Goal: Entertainment & Leisure: Browse casually

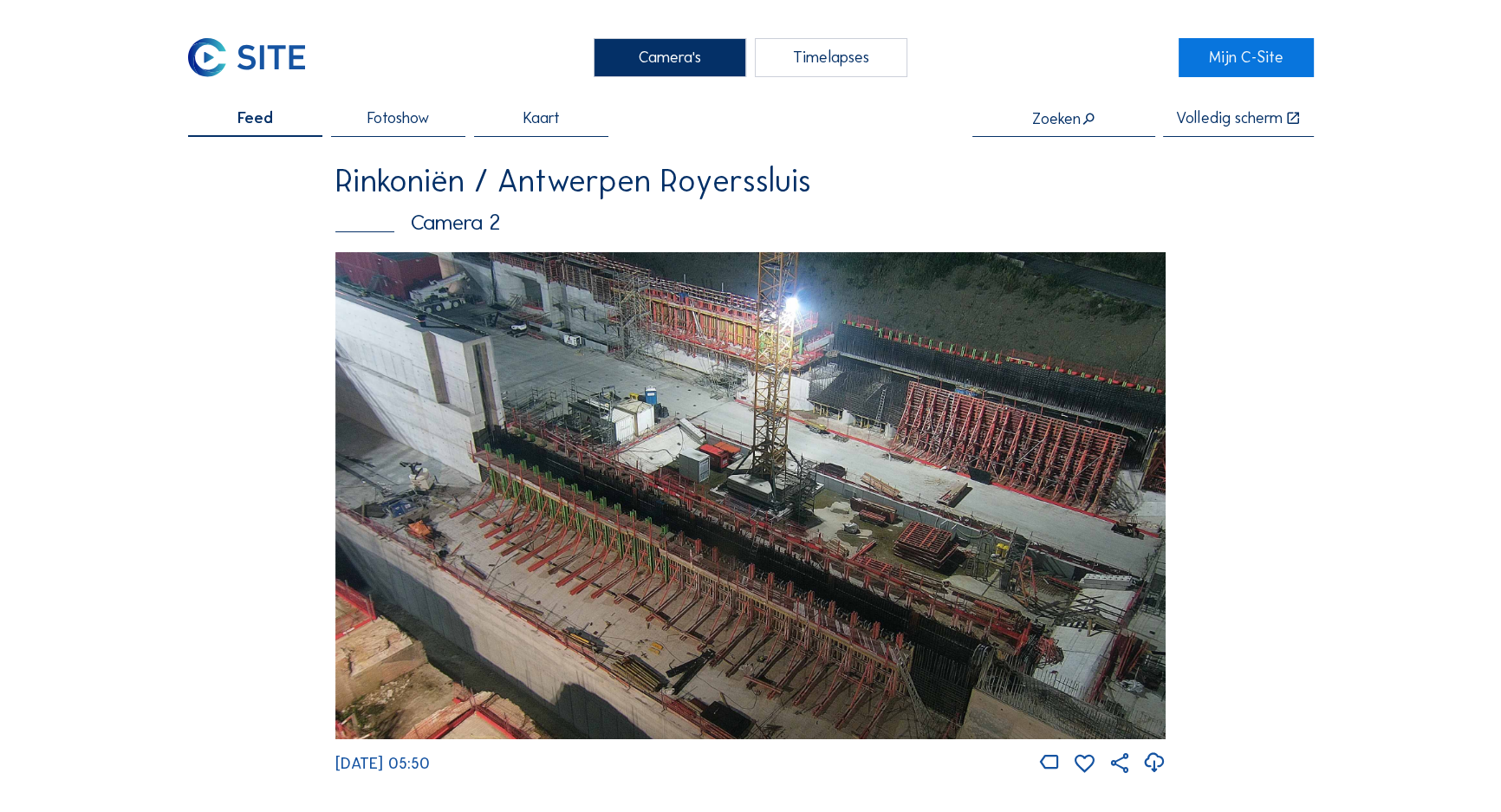
click at [572, 298] on img at bounding box center [750, 496] width 830 height 487
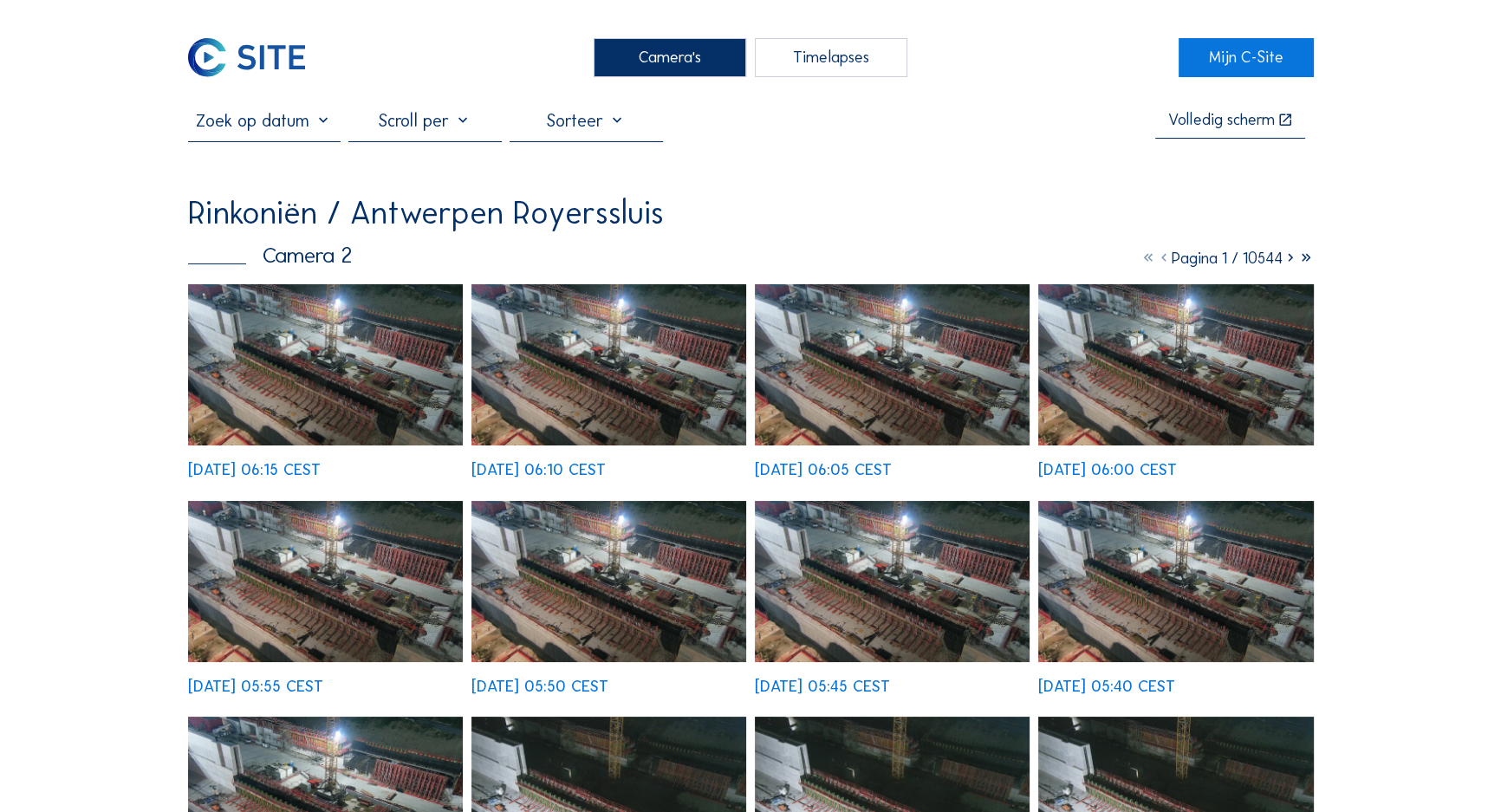
click at [320, 306] on img at bounding box center [326, 365] width 276 height 161
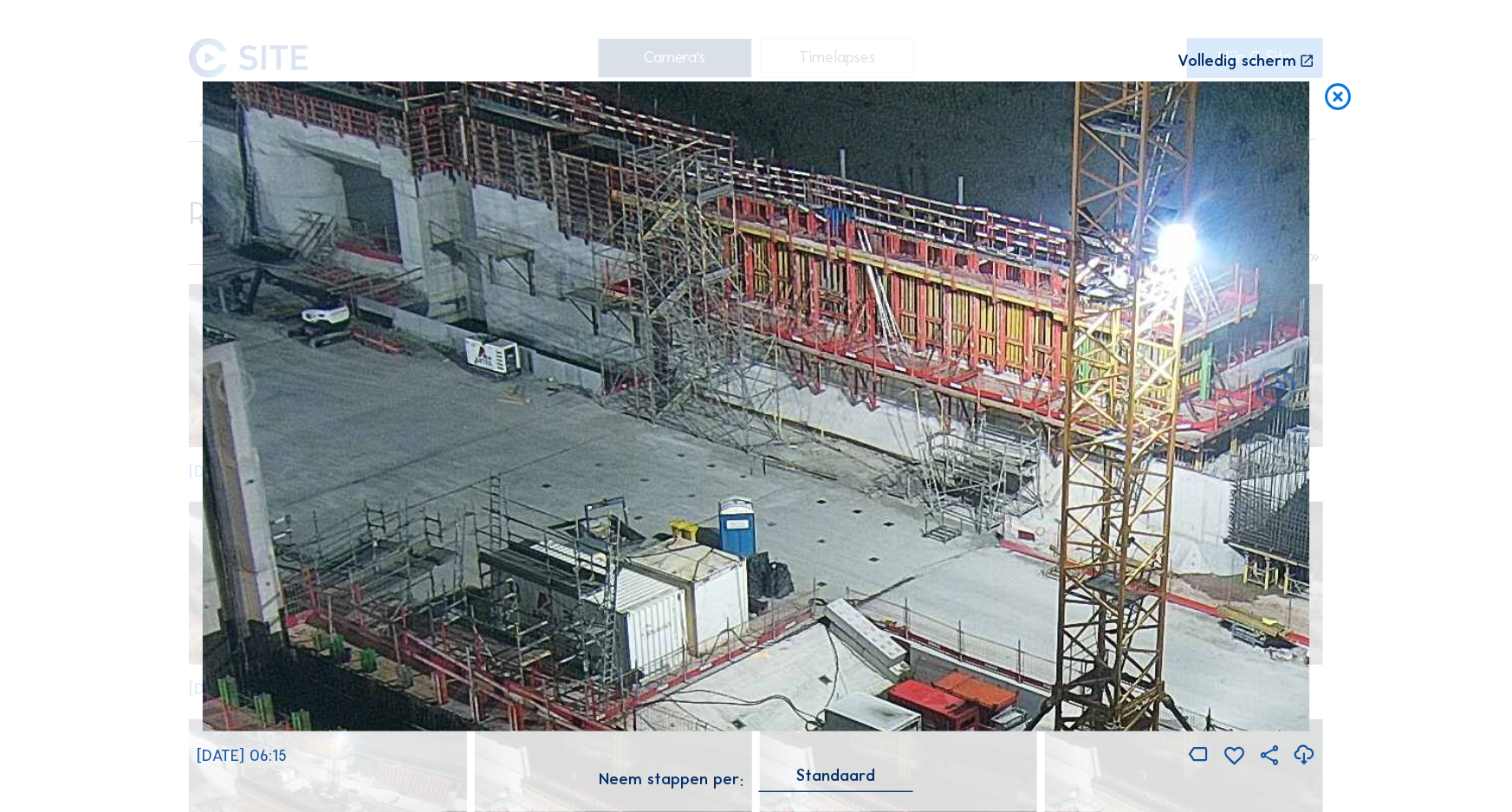
drag, startPoint x: 508, startPoint y: 156, endPoint x: 596, endPoint y: 364, distance: 225.8
click at [596, 364] on img at bounding box center [756, 406] width 1107 height 650
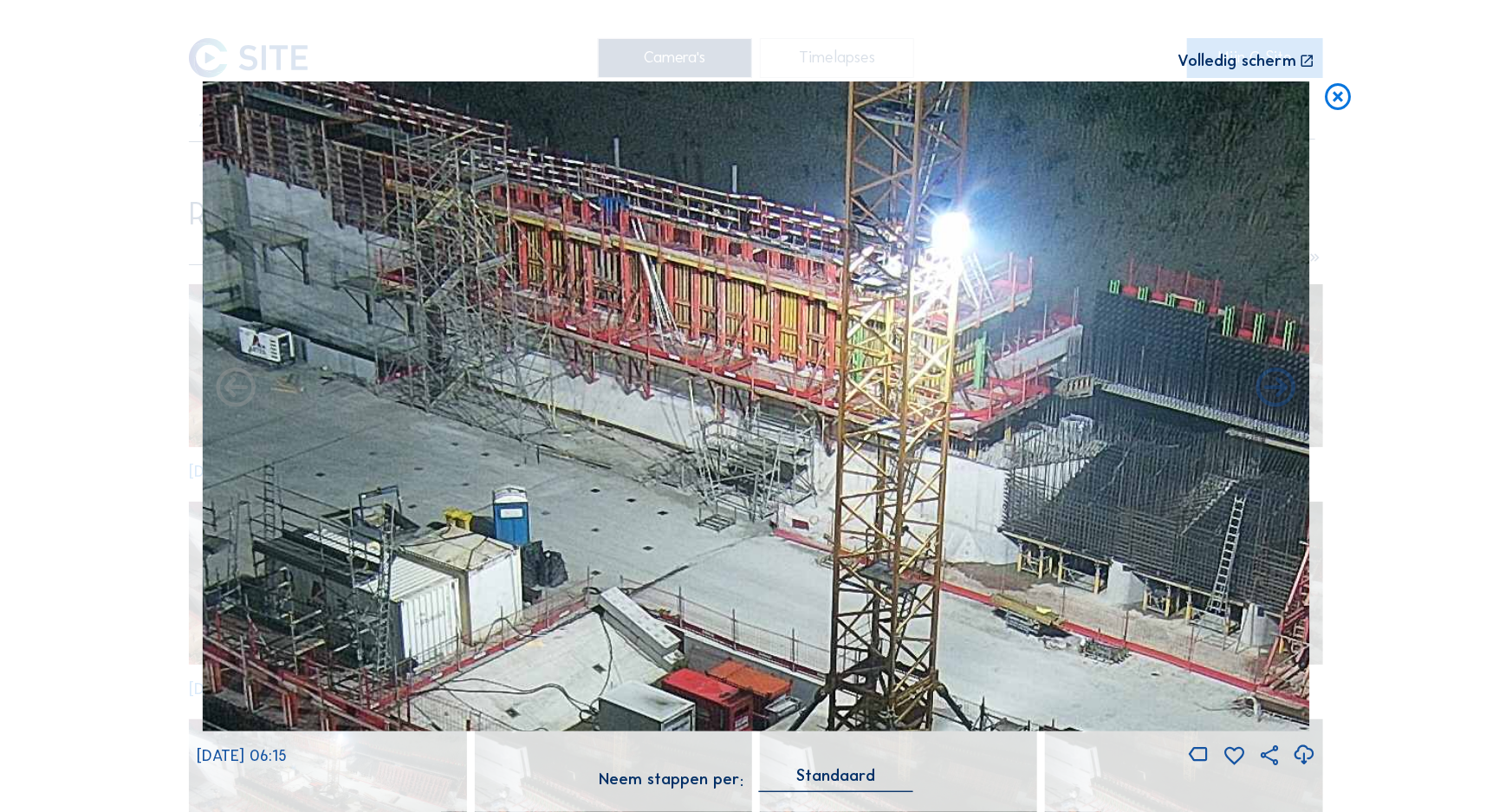
drag, startPoint x: 883, startPoint y: 431, endPoint x: 658, endPoint y: 420, distance: 225.3
click at [658, 420] on img at bounding box center [756, 406] width 1107 height 650
click at [1335, 101] on icon at bounding box center [1338, 98] width 32 height 33
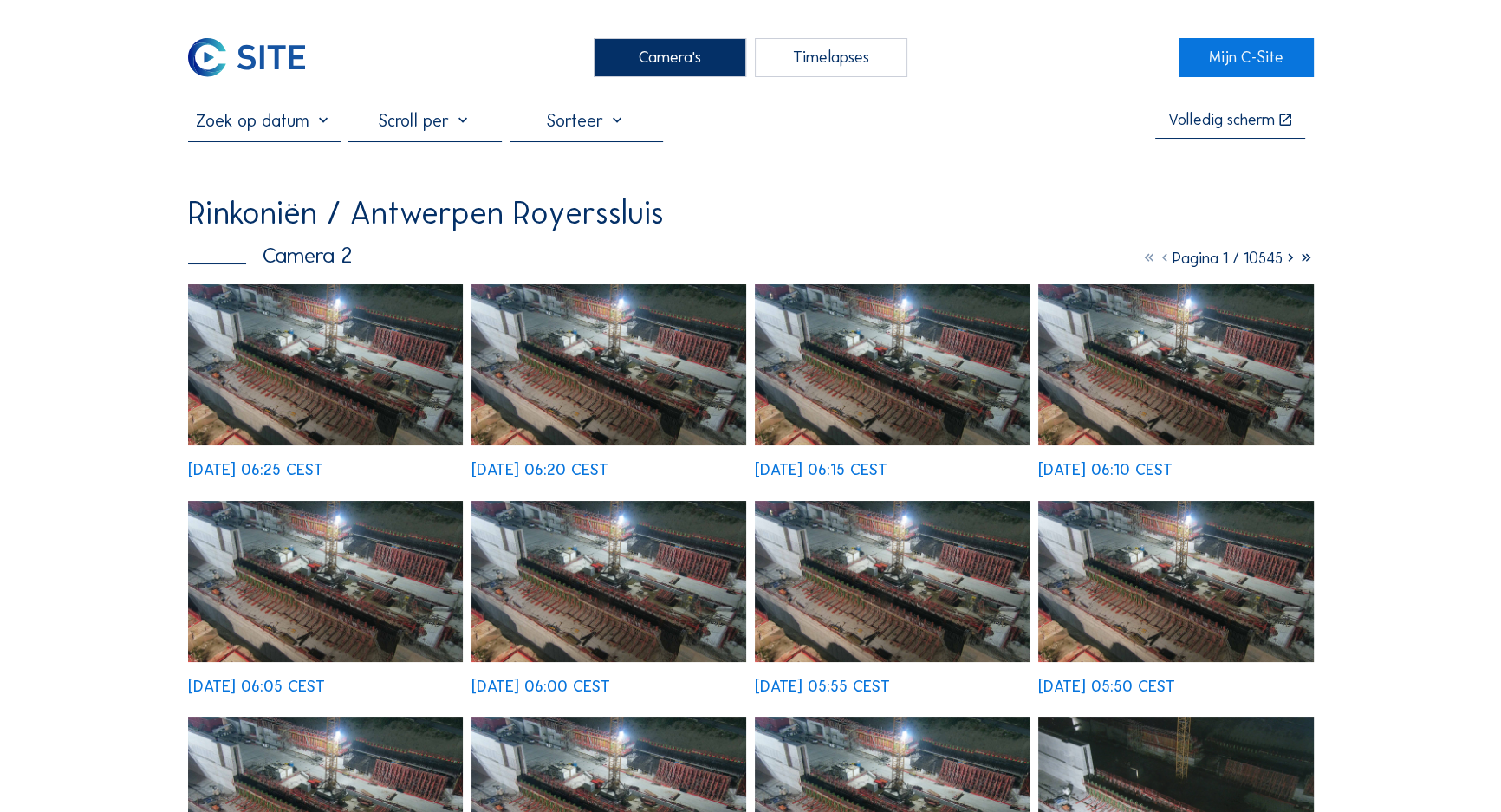
click at [310, 392] on img at bounding box center [326, 365] width 276 height 161
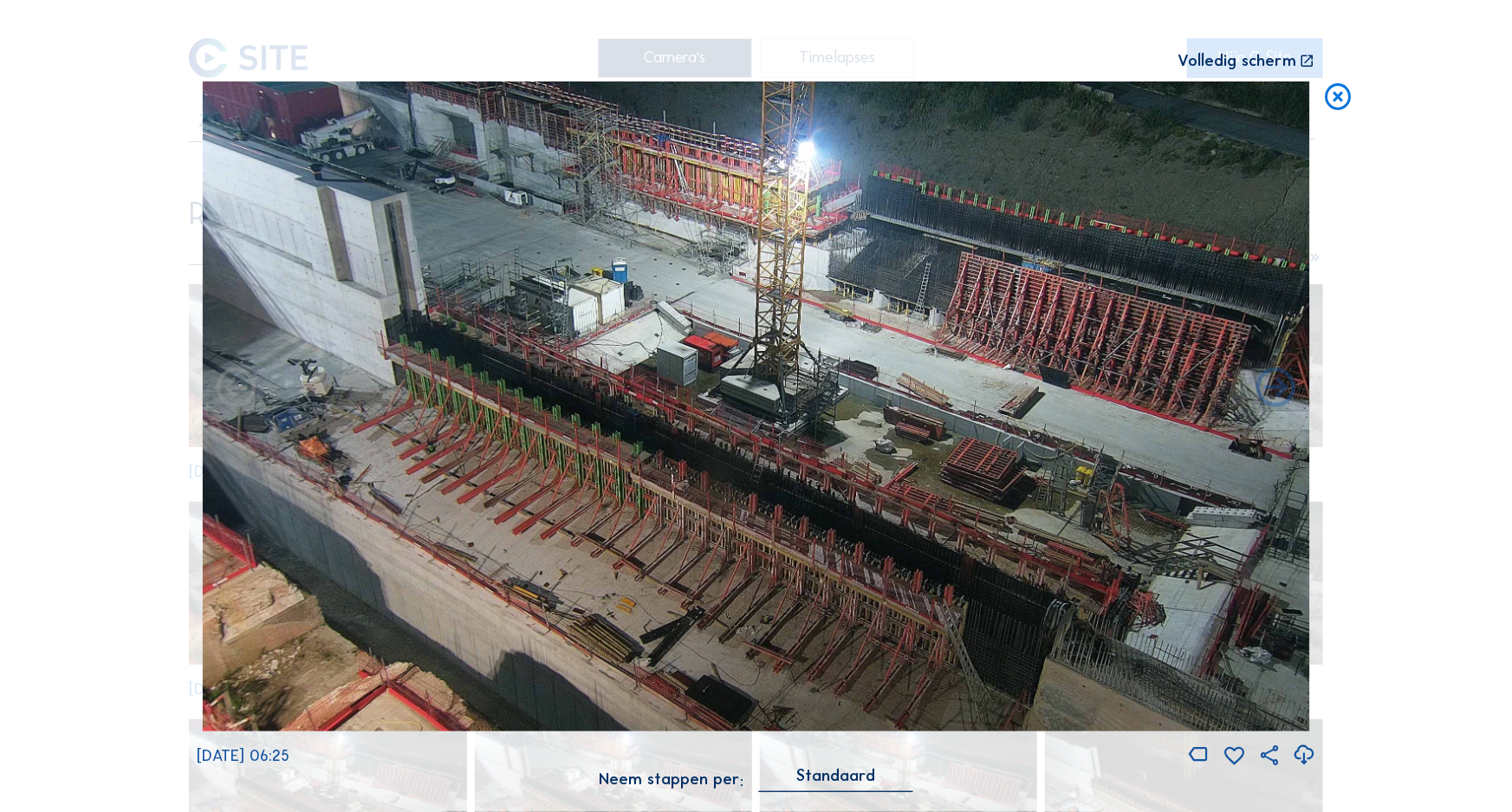
drag, startPoint x: 117, startPoint y: 116, endPoint x: 207, endPoint y: 6, distance: 142.1
click at [116, 118] on div "Scroll om door de tijd te reizen | Druk op de 'Alt'-knop + scroll om te Zoomen …" at bounding box center [756, 406] width 1512 height 812
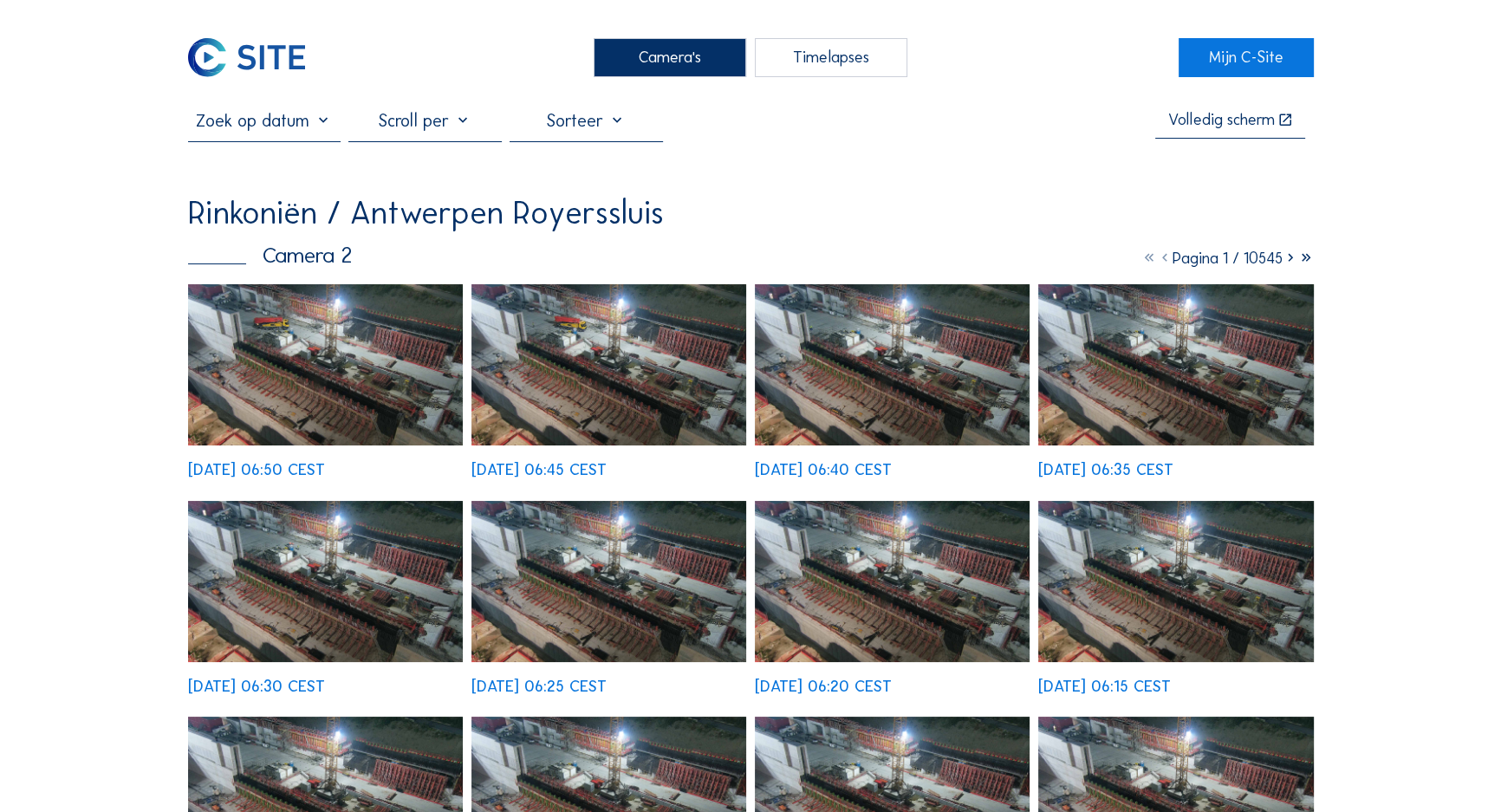
click at [273, 366] on img at bounding box center [326, 365] width 276 height 161
